Goal: Task Accomplishment & Management: Use online tool/utility

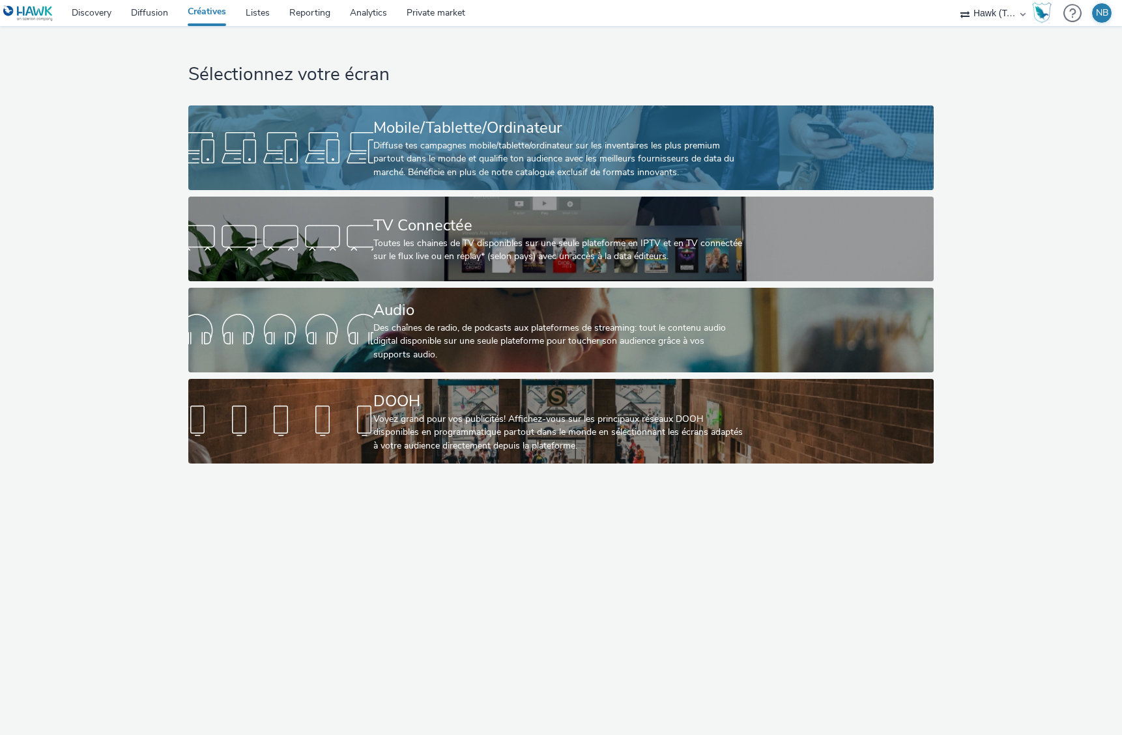
click at [462, 154] on div "Diffuse tes campagnes mobile/tablette/ordinateur sur les inventaires les plus p…" at bounding box center [558, 159] width 370 height 40
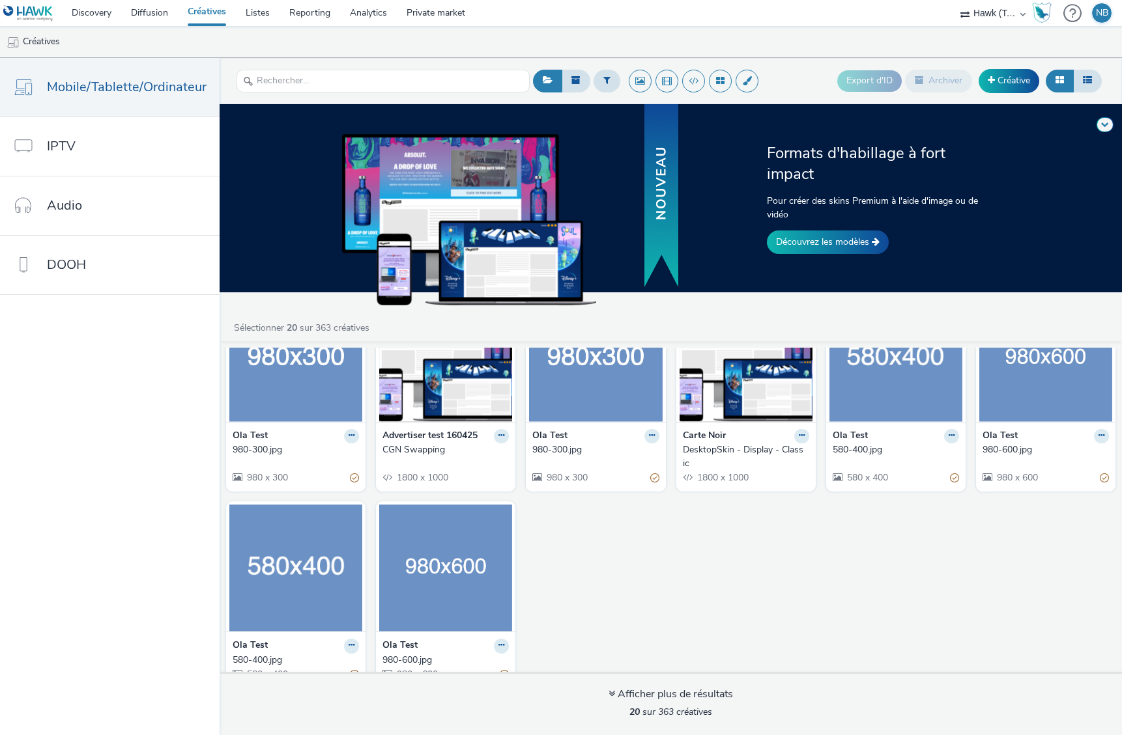
scroll to position [500, 0]
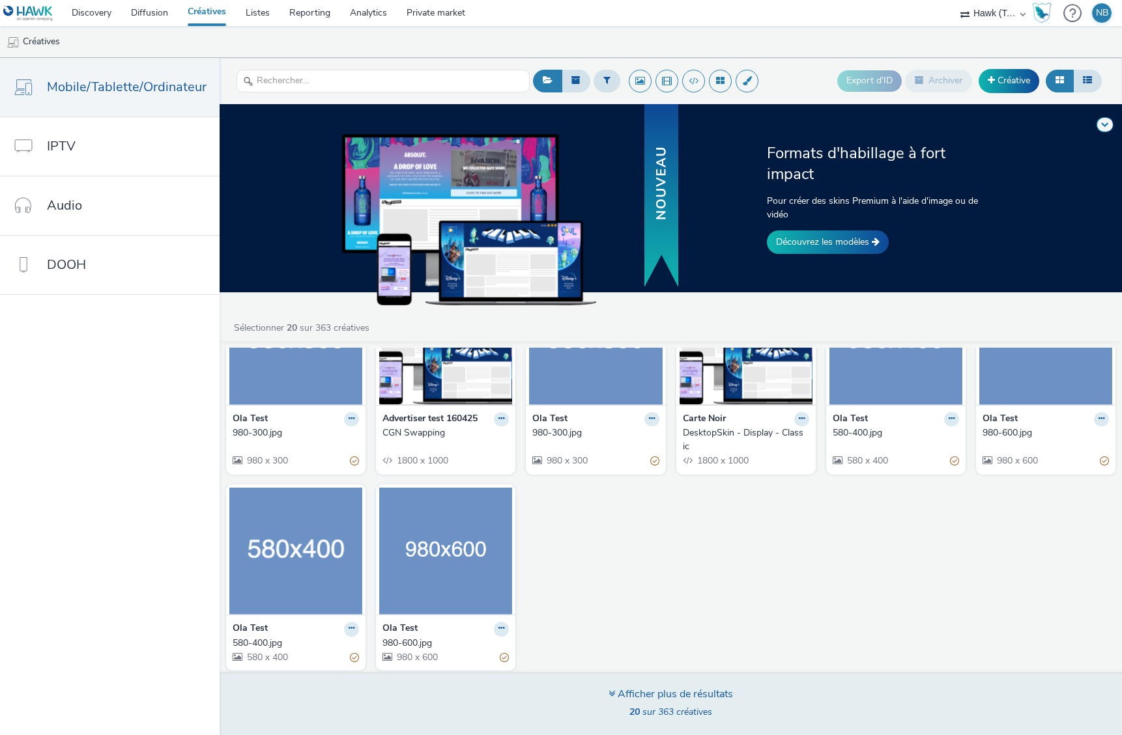
click at [651, 689] on div "Afficher plus de résultats" at bounding box center [670, 694] width 124 height 15
click at [630, 710] on strong "20" at bounding box center [634, 712] width 10 height 12
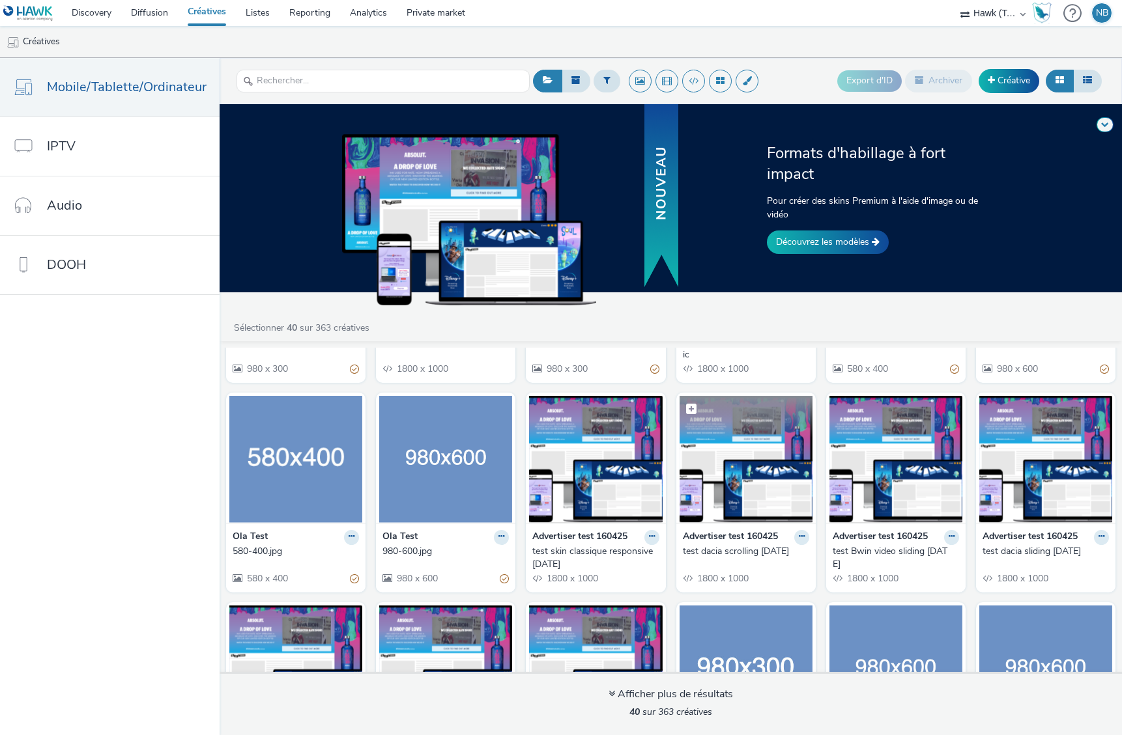
scroll to position [526, 0]
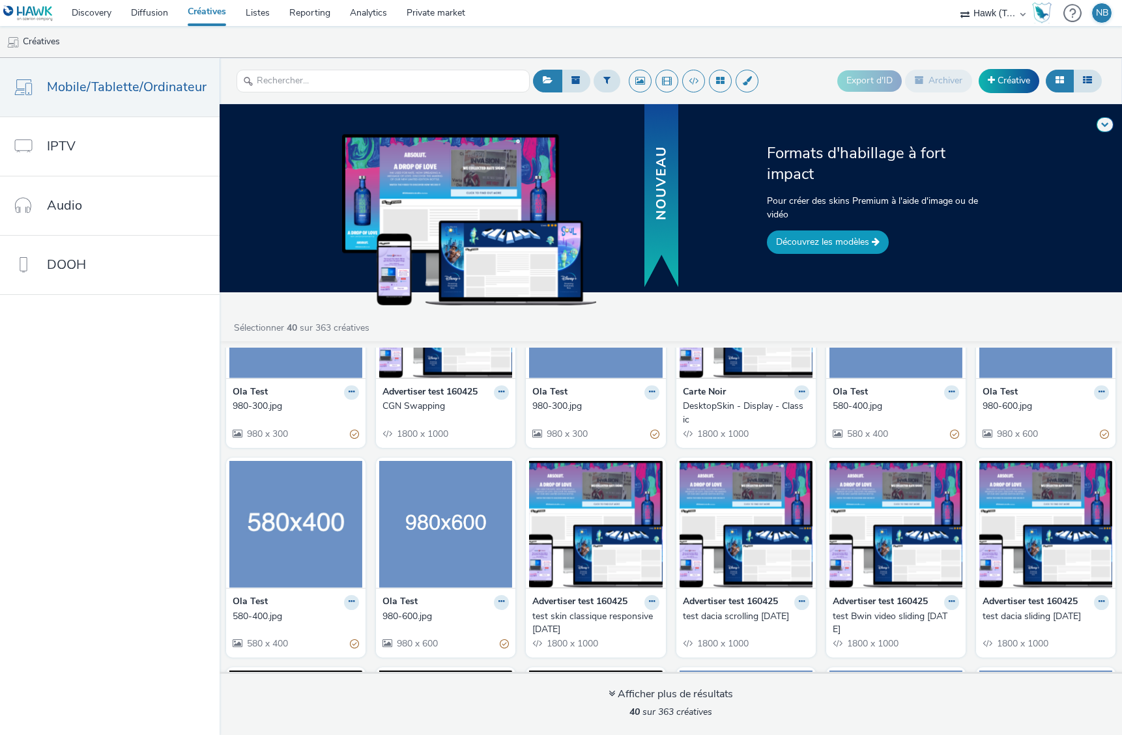
click at [825, 251] on link "Découvrez les modèles" at bounding box center [828, 242] width 122 height 23
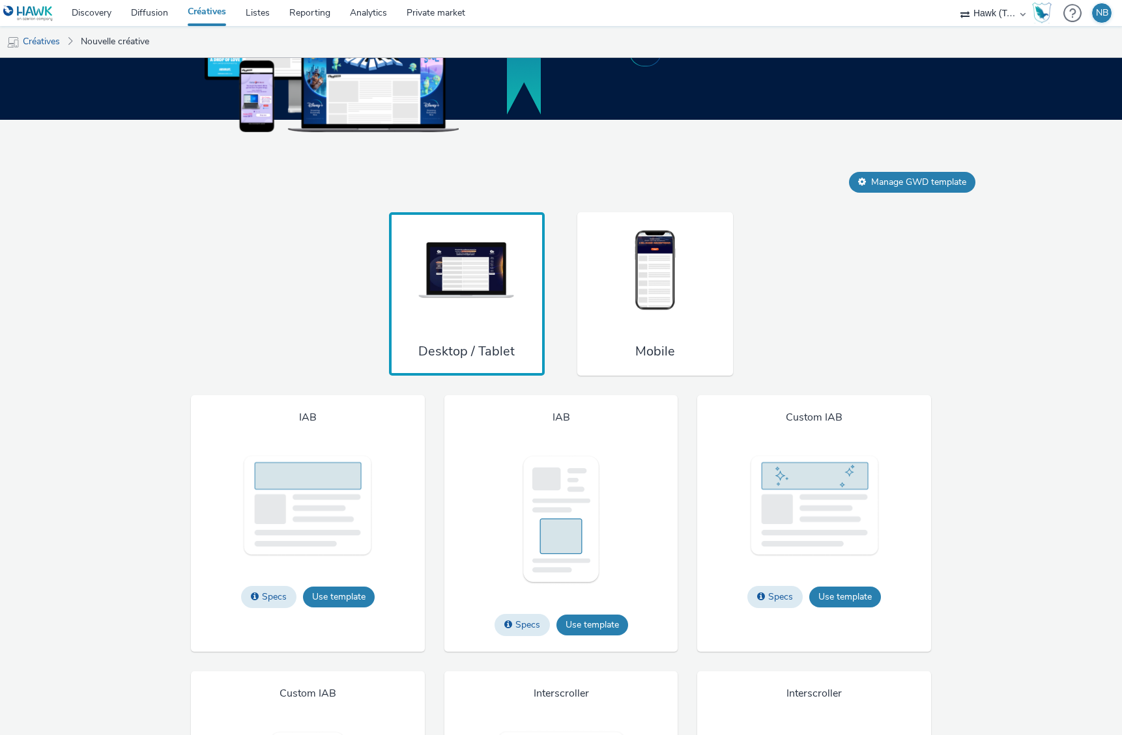
scroll to position [741, 0]
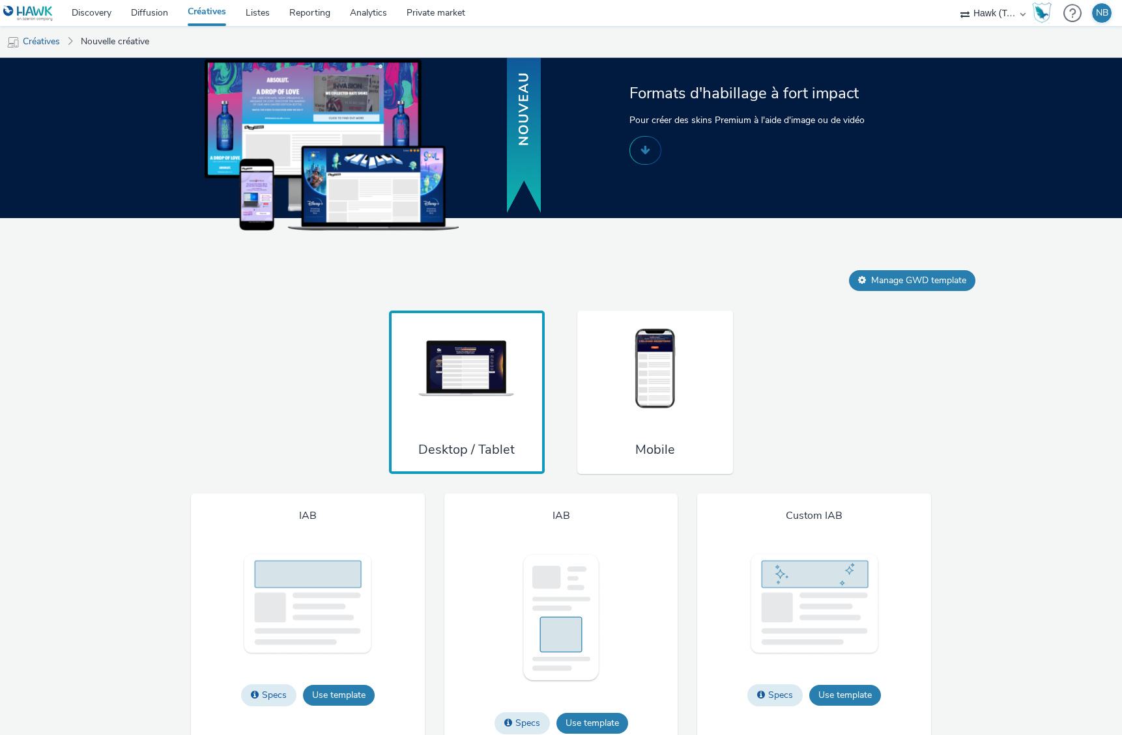
click at [655, 412] on img at bounding box center [655, 369] width 98 height 86
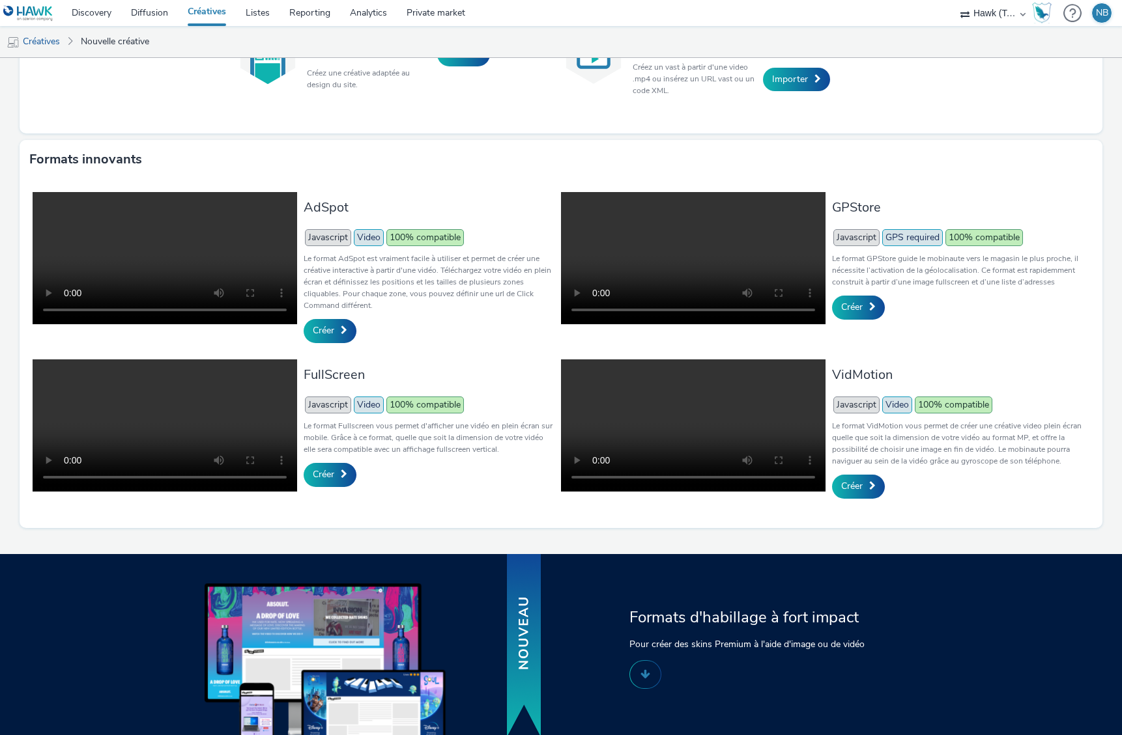
scroll to position [0, 0]
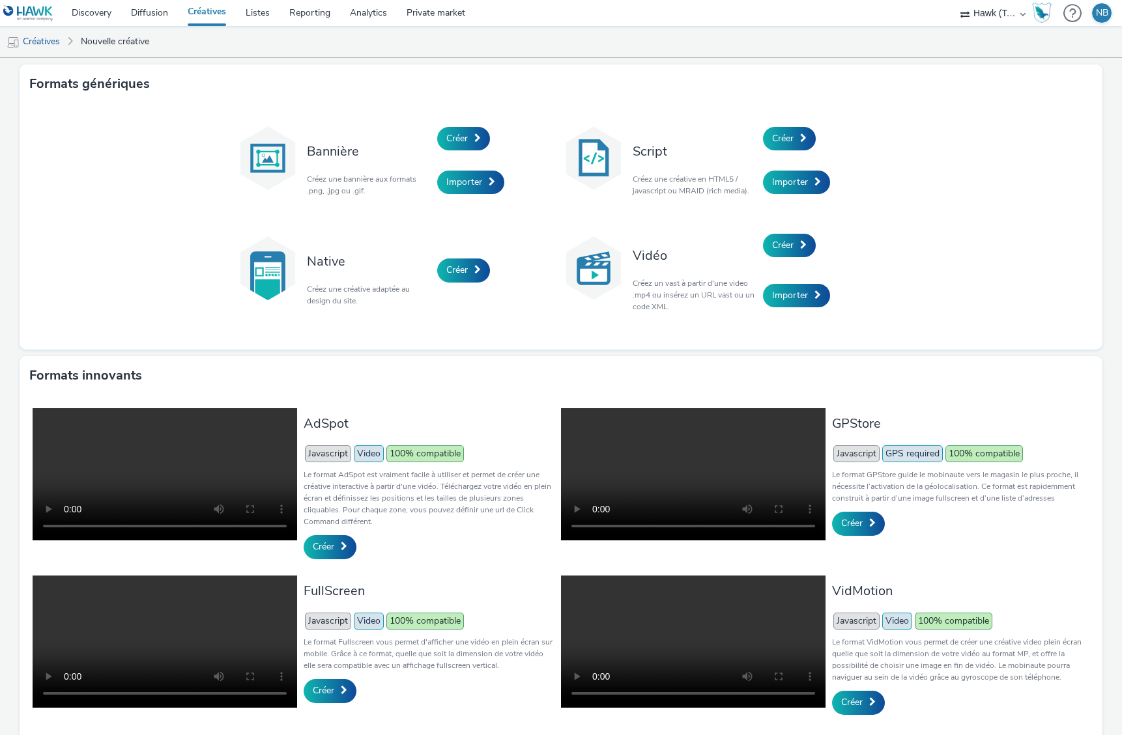
click at [262, 267] on img at bounding box center [267, 268] width 65 height 65
click at [459, 272] on span "Créer" at bounding box center [456, 270] width 21 height 12
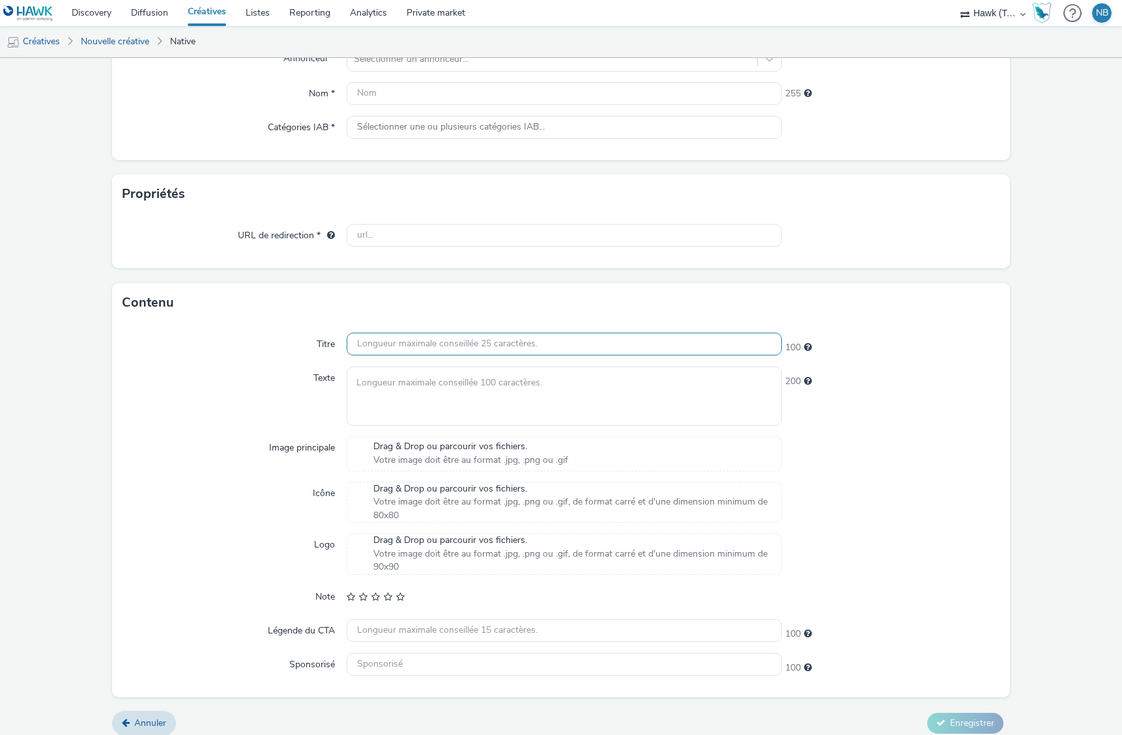
scroll to position [148, 0]
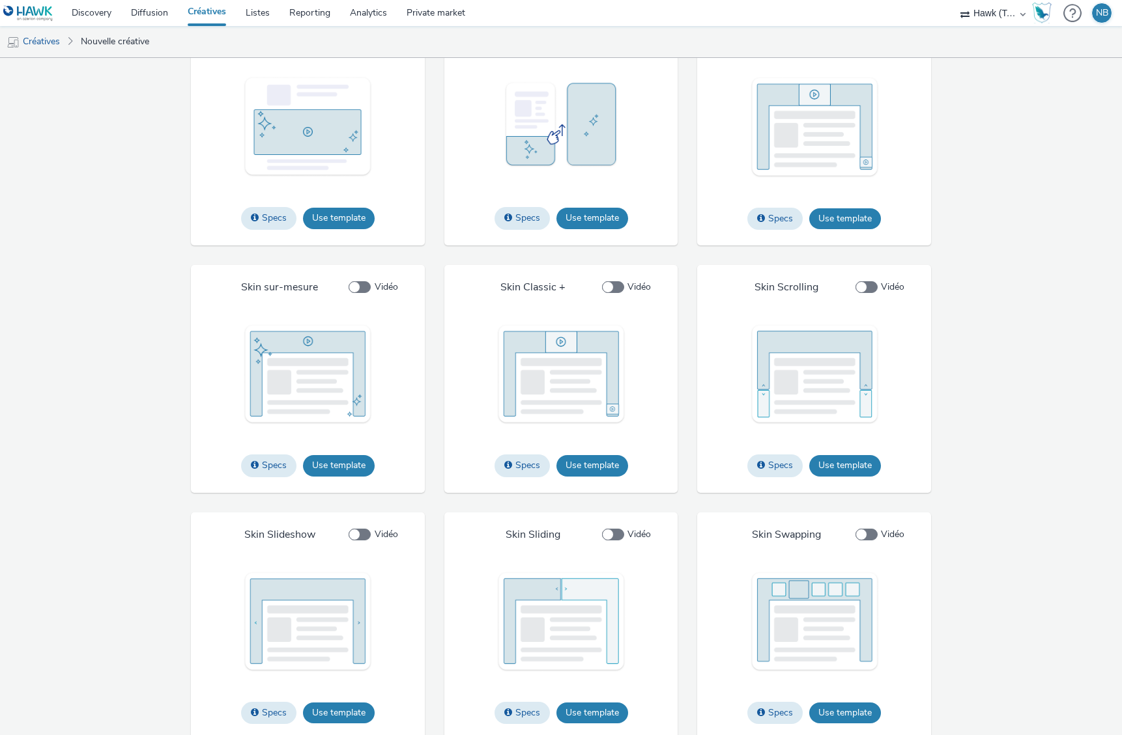
scroll to position [1783, 0]
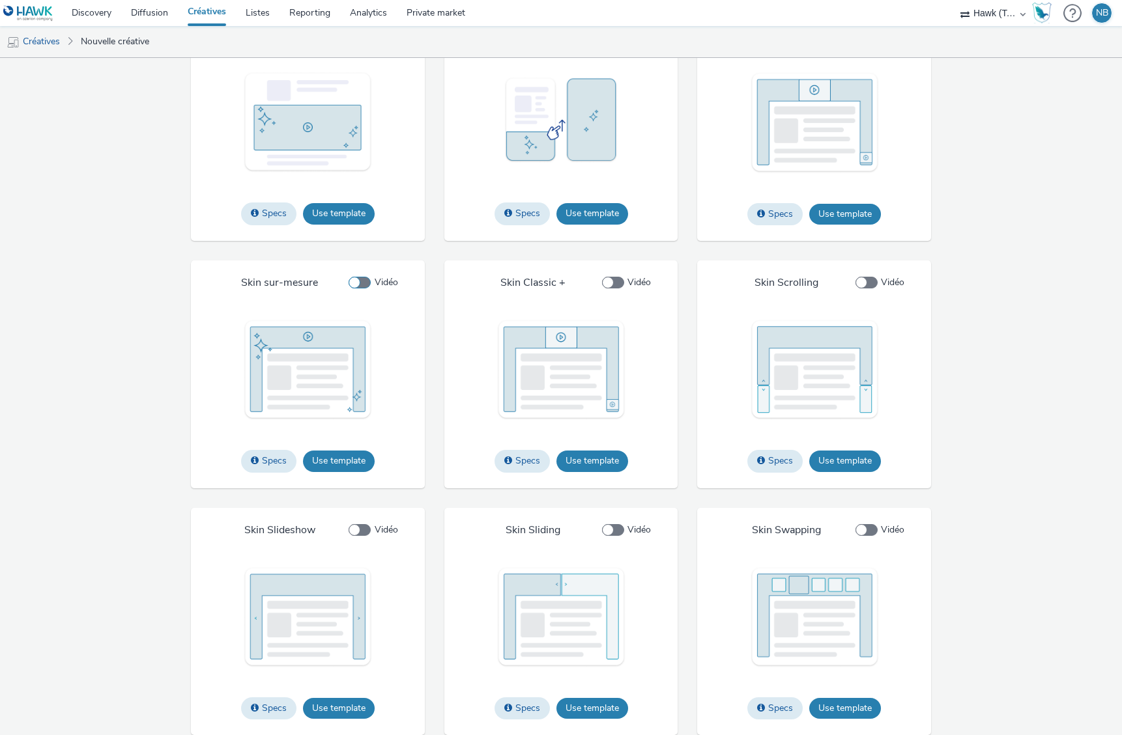
click at [358, 282] on span at bounding box center [359, 283] width 22 height 12
click at [357, 282] on input "Vidéo" at bounding box center [352, 283] width 8 height 8
click at [358, 282] on span at bounding box center [359, 283] width 22 height 12
click at [357, 282] on input "Vidéo" at bounding box center [352, 283] width 8 height 8
checkbox input "false"
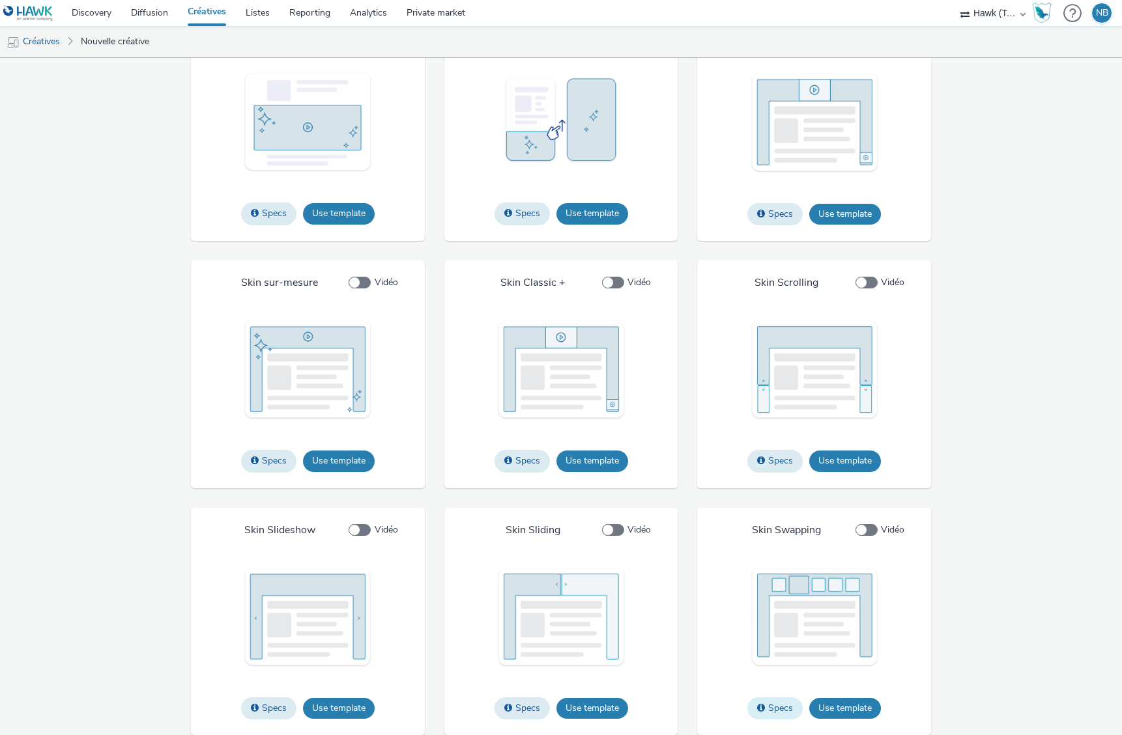
click at [772, 709] on button "Specs" at bounding box center [774, 709] width 55 height 22
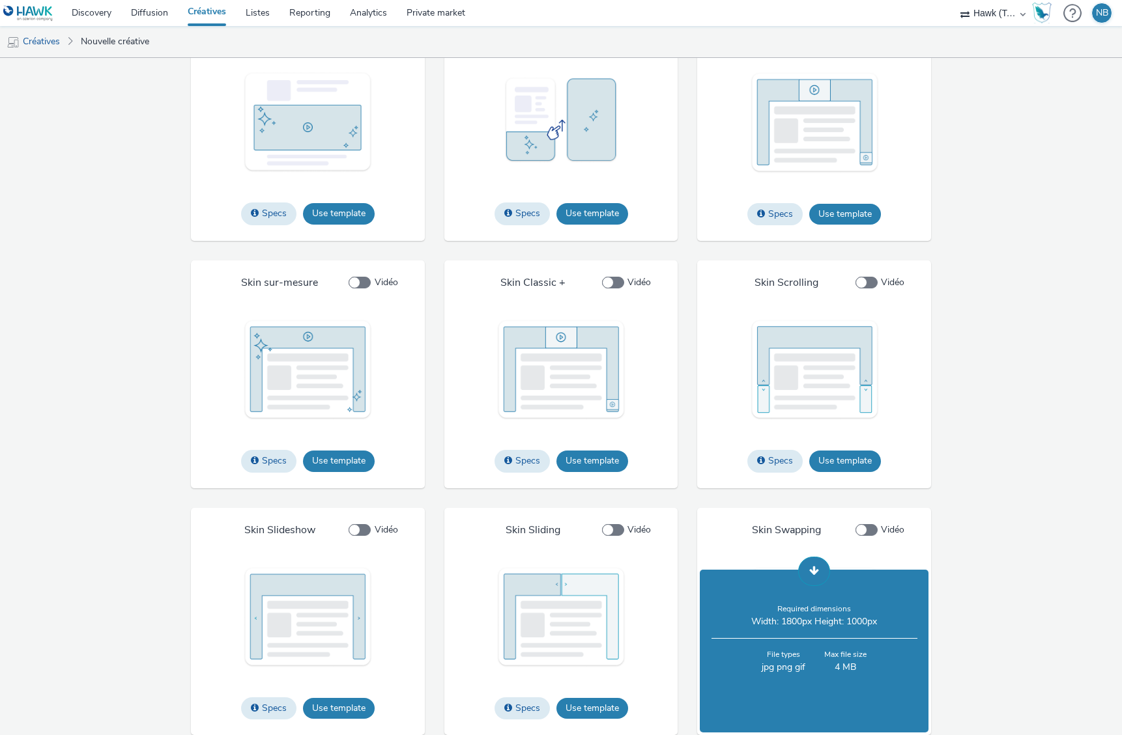
click at [809, 569] on span at bounding box center [814, 570] width 10 height 10
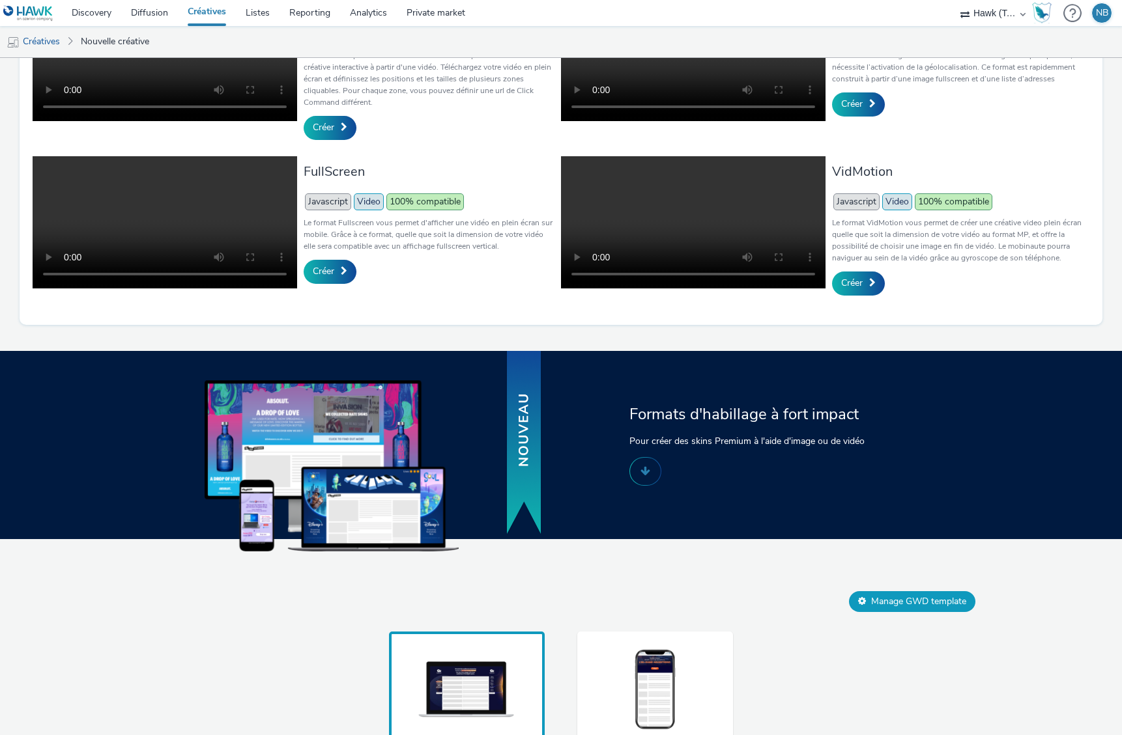
scroll to position [415, 0]
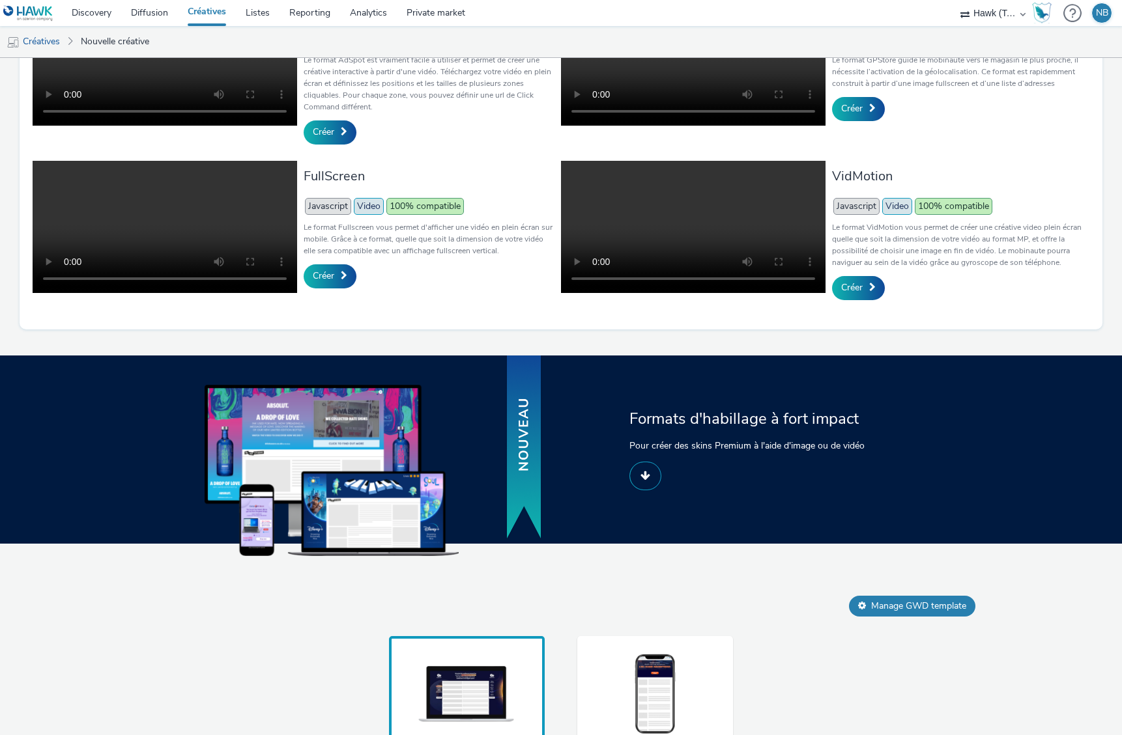
click at [635, 485] on button at bounding box center [645, 476] width 32 height 29
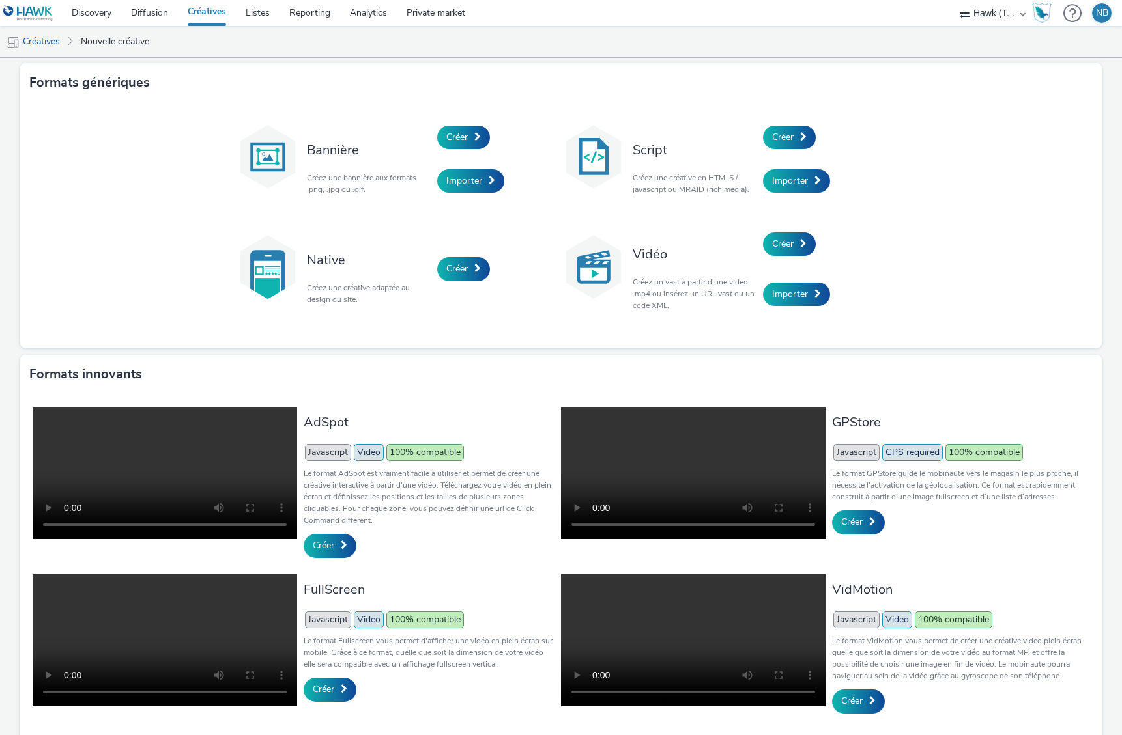
scroll to position [0, 0]
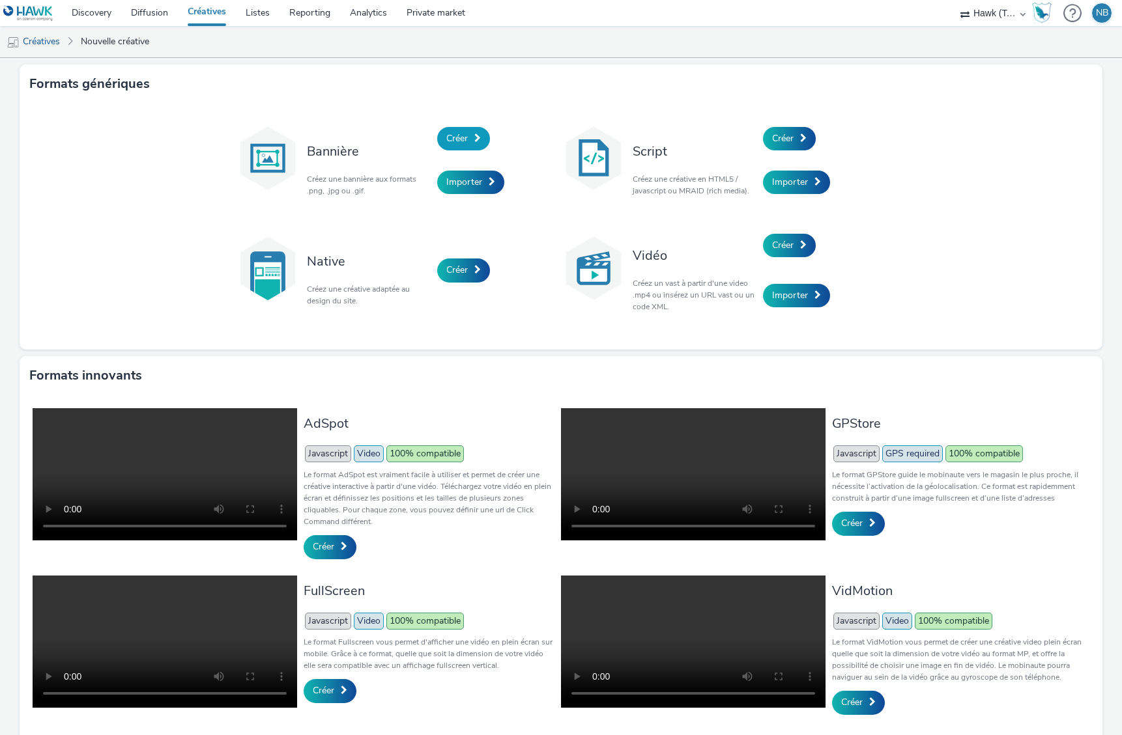
click at [462, 135] on span "Créer" at bounding box center [456, 138] width 21 height 12
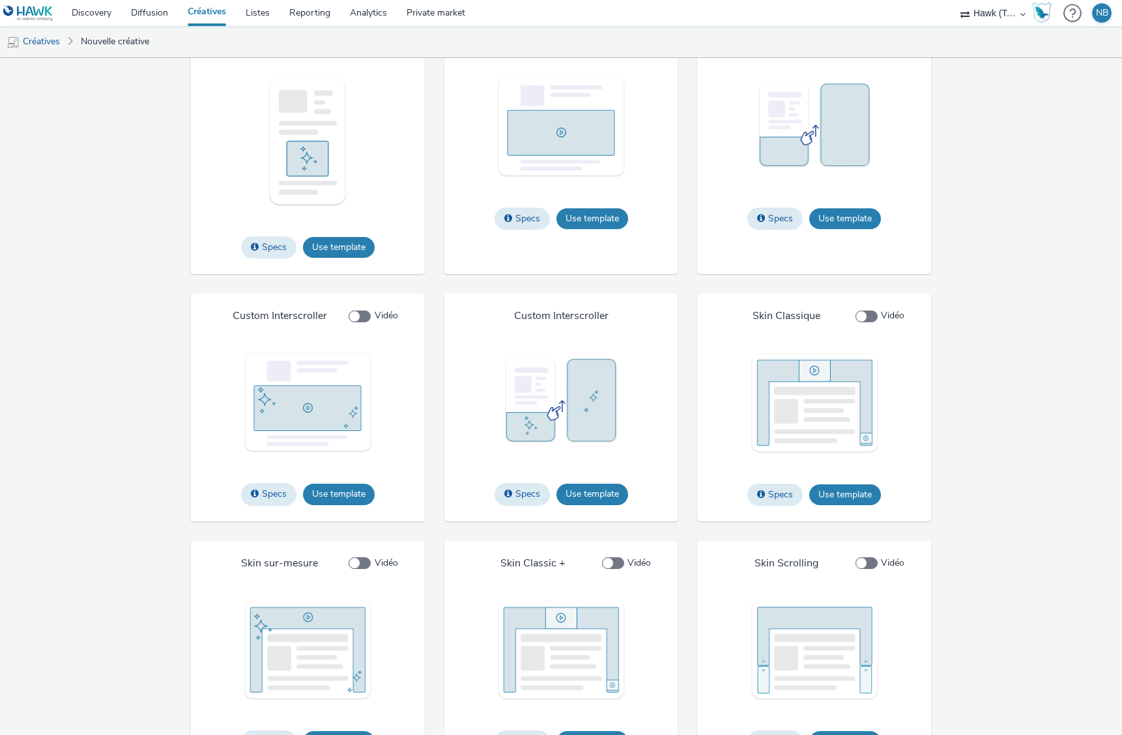
scroll to position [1558, 0]
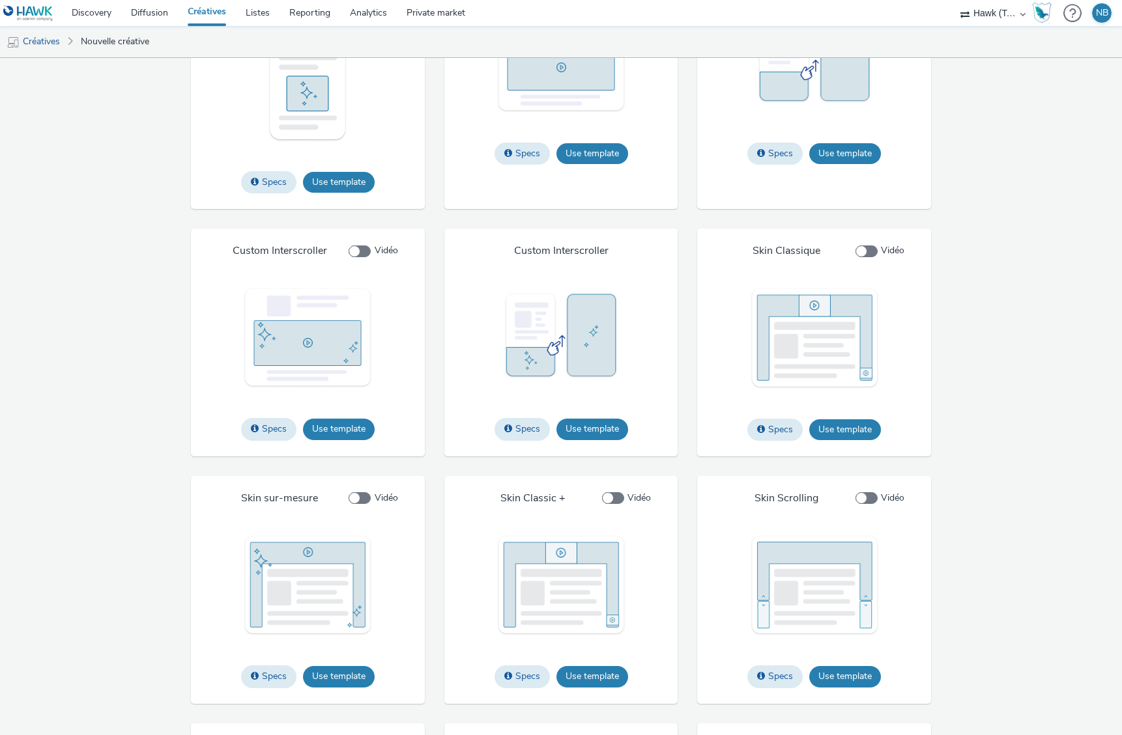
drag, startPoint x: 905, startPoint y: 240, endPoint x: 993, endPoint y: 105, distance: 161.0
click at [993, 105] on div "IAB Specs Use template File types jpg png gif Max file size 4 MB IAB Specs Use …" at bounding box center [561, 313] width 935 height 1275
click at [800, 315] on img at bounding box center [814, 338] width 130 height 102
click at [763, 439] on button "Specs" at bounding box center [774, 430] width 55 height 22
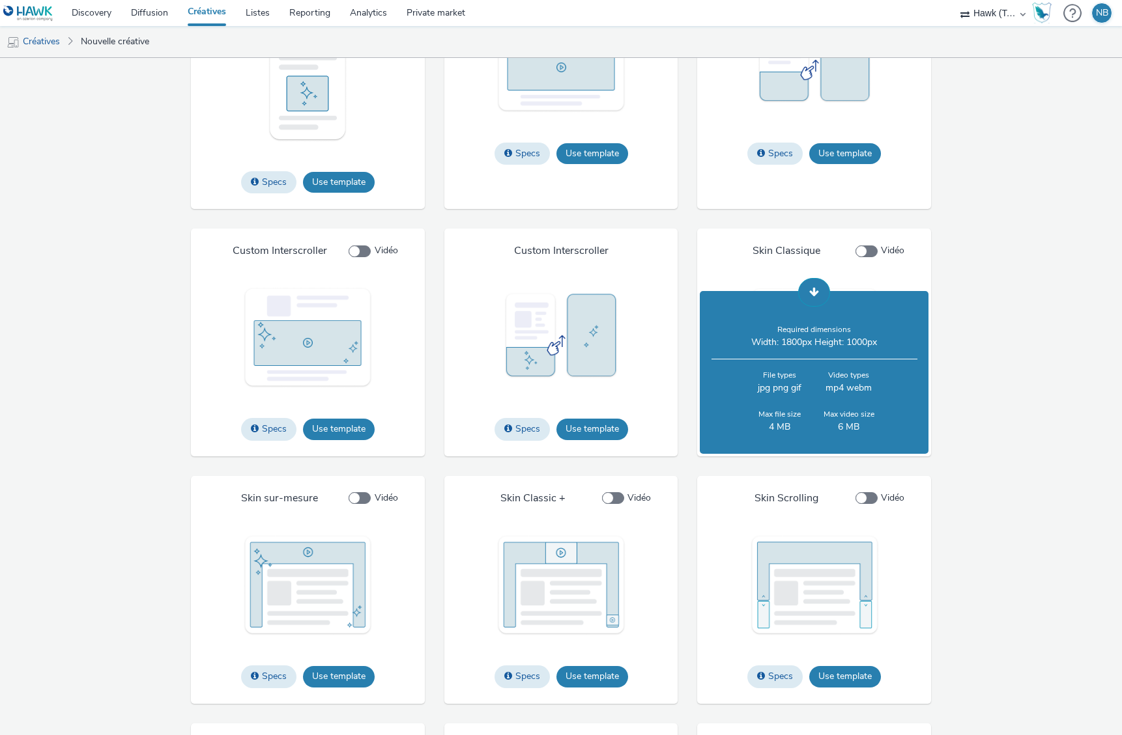
click at [809, 297] on span at bounding box center [814, 292] width 10 height 10
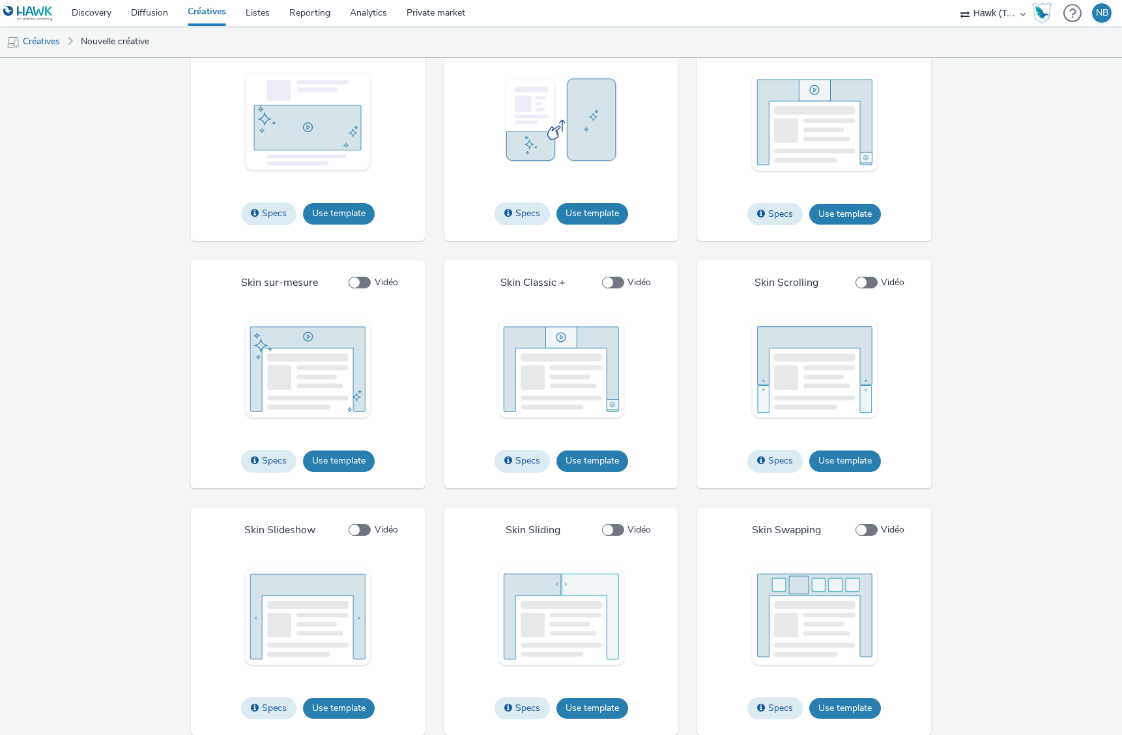
scroll to position [1783, 0]
click at [775, 460] on button "Specs" at bounding box center [774, 461] width 55 height 22
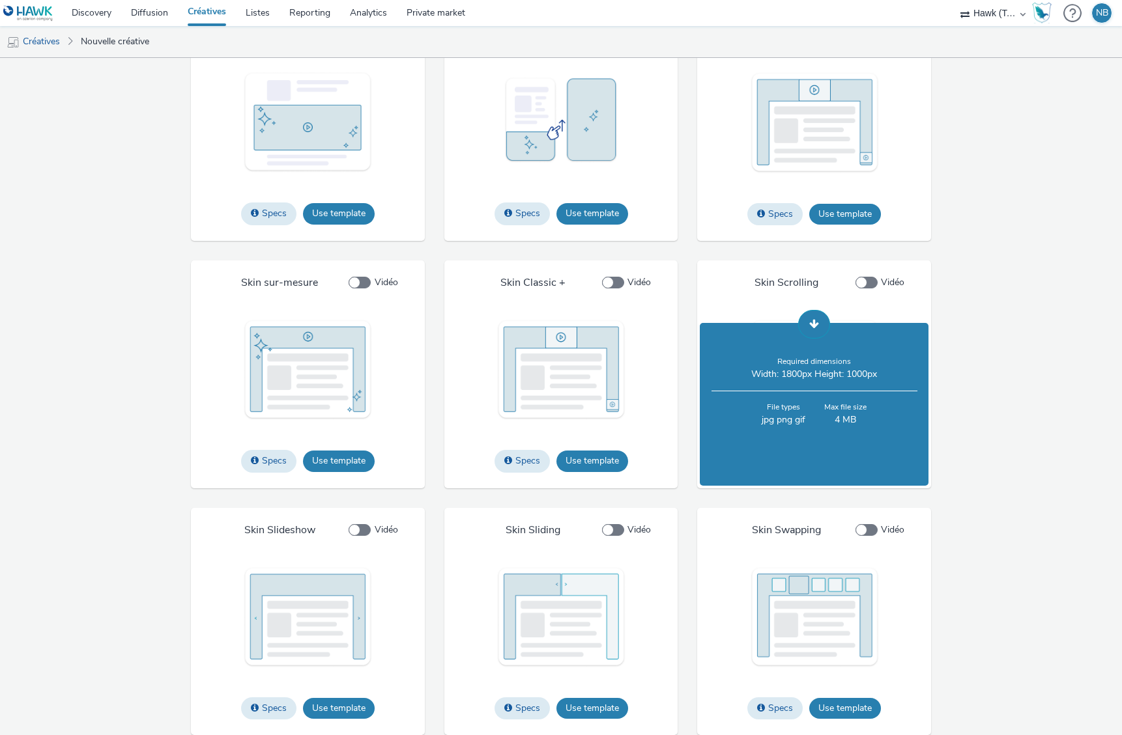
click at [809, 326] on span at bounding box center [814, 323] width 10 height 10
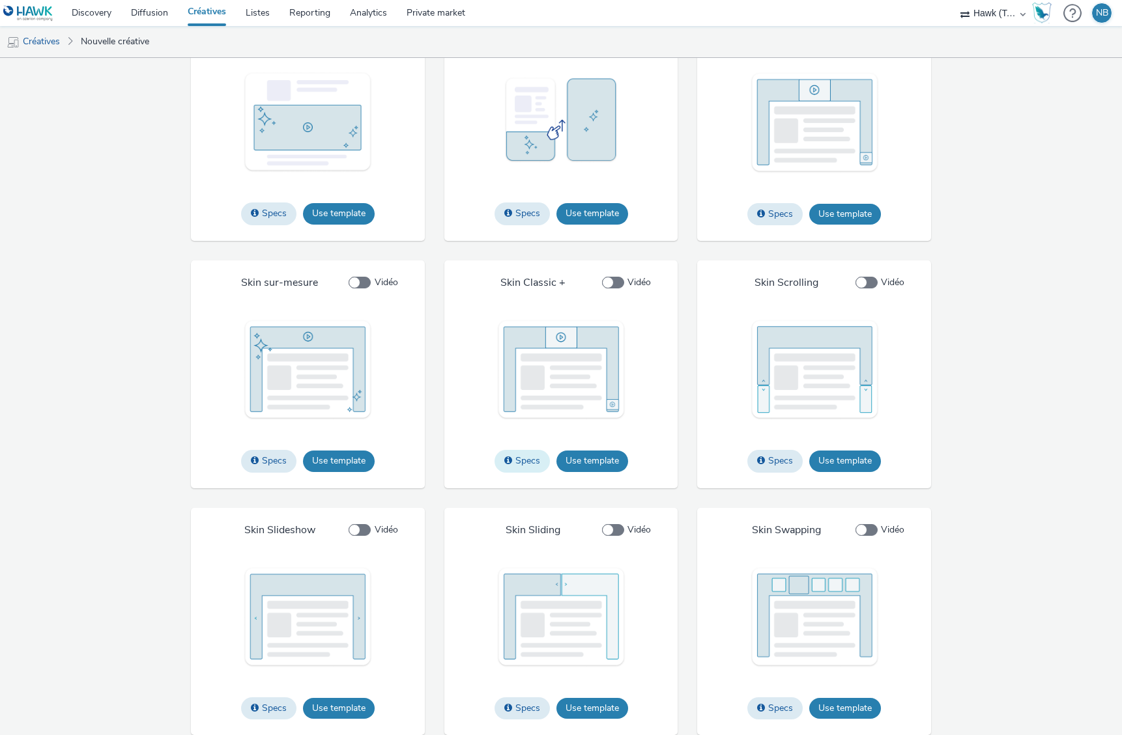
click at [515, 460] on button "Specs" at bounding box center [521, 461] width 55 height 22
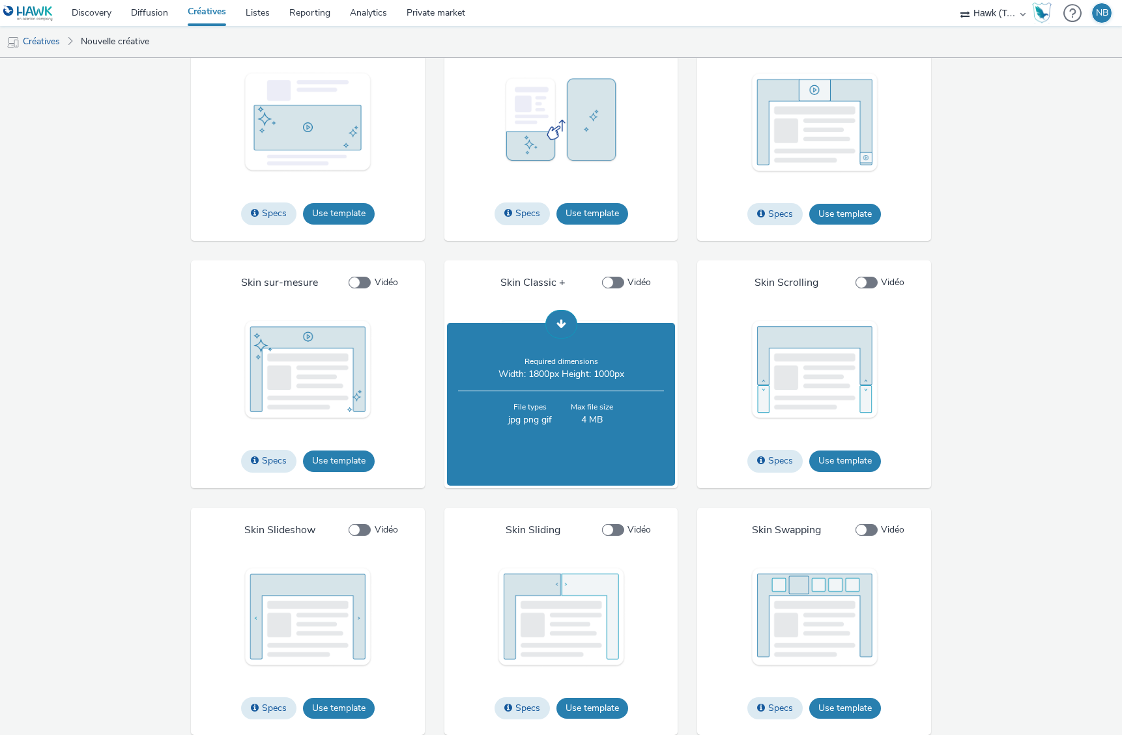
click at [559, 324] on span at bounding box center [561, 323] width 10 height 10
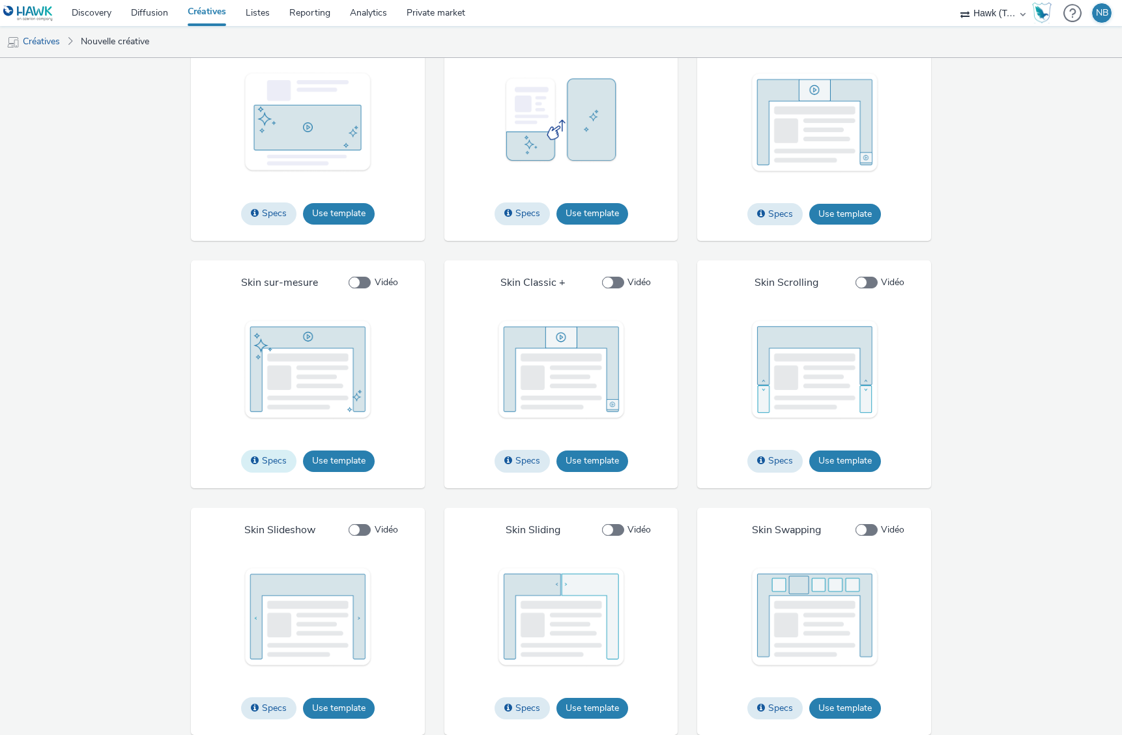
click at [259, 458] on button "Specs" at bounding box center [268, 461] width 55 height 22
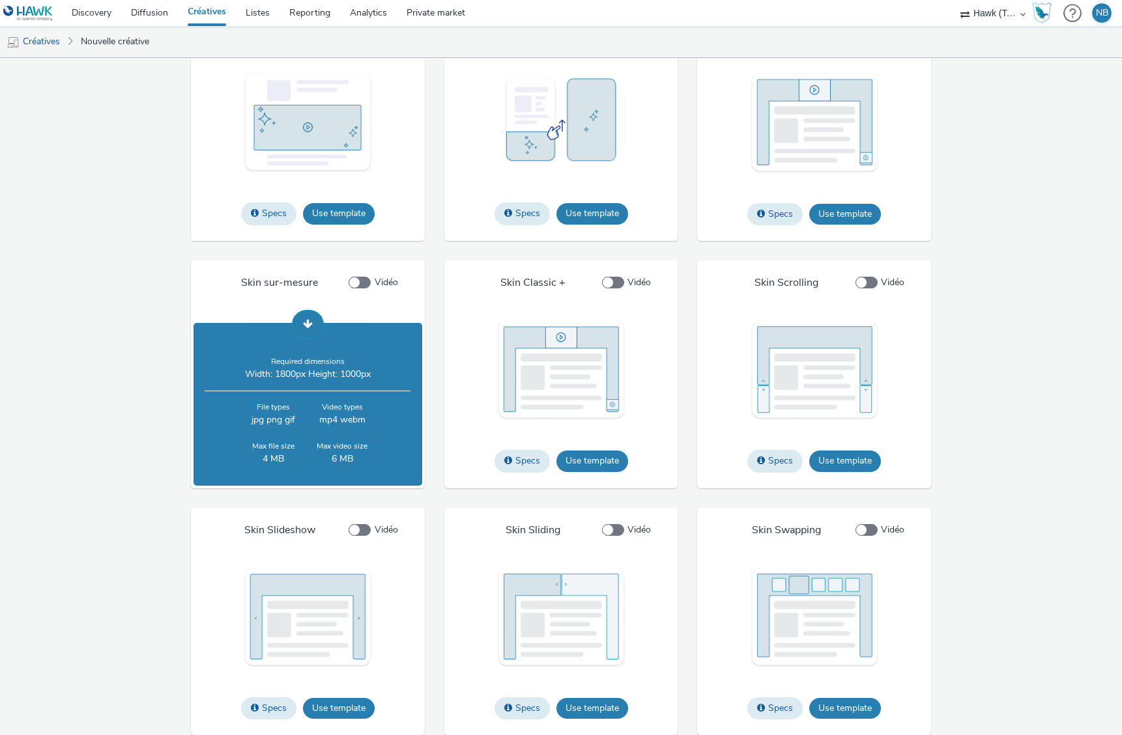
click at [303, 321] on span at bounding box center [308, 323] width 10 height 10
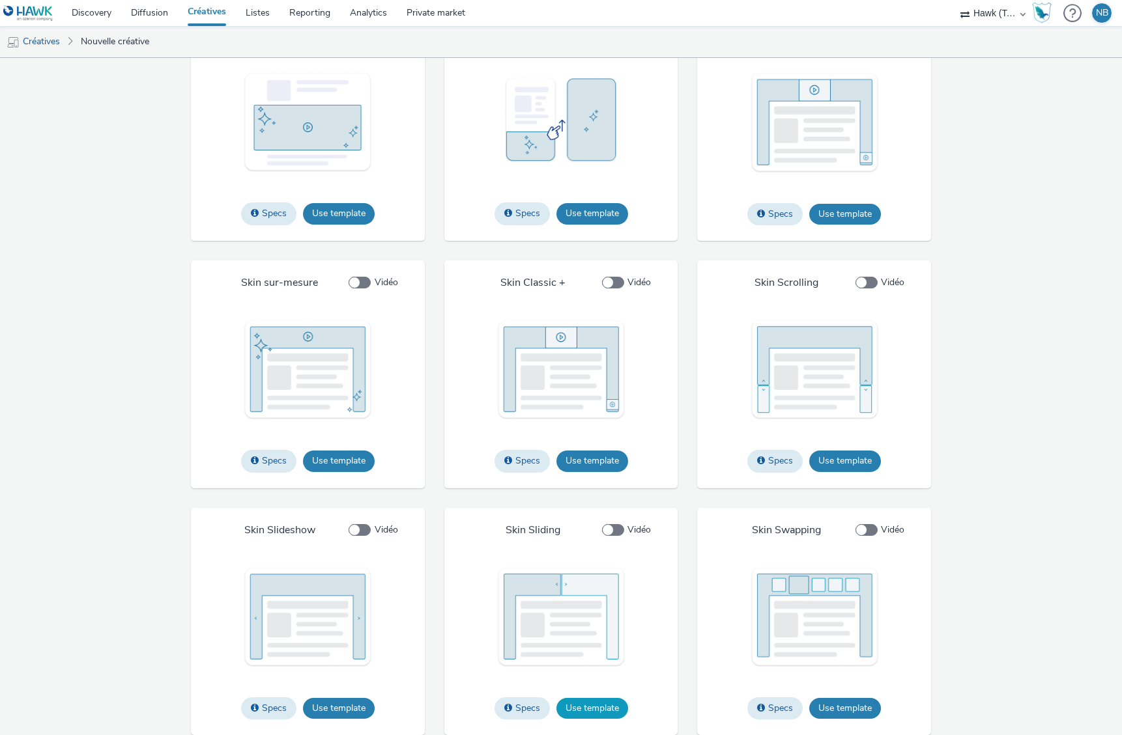
click at [573, 705] on button "Use template" at bounding box center [592, 708] width 72 height 21
